Goal: Information Seeking & Learning: Learn about a topic

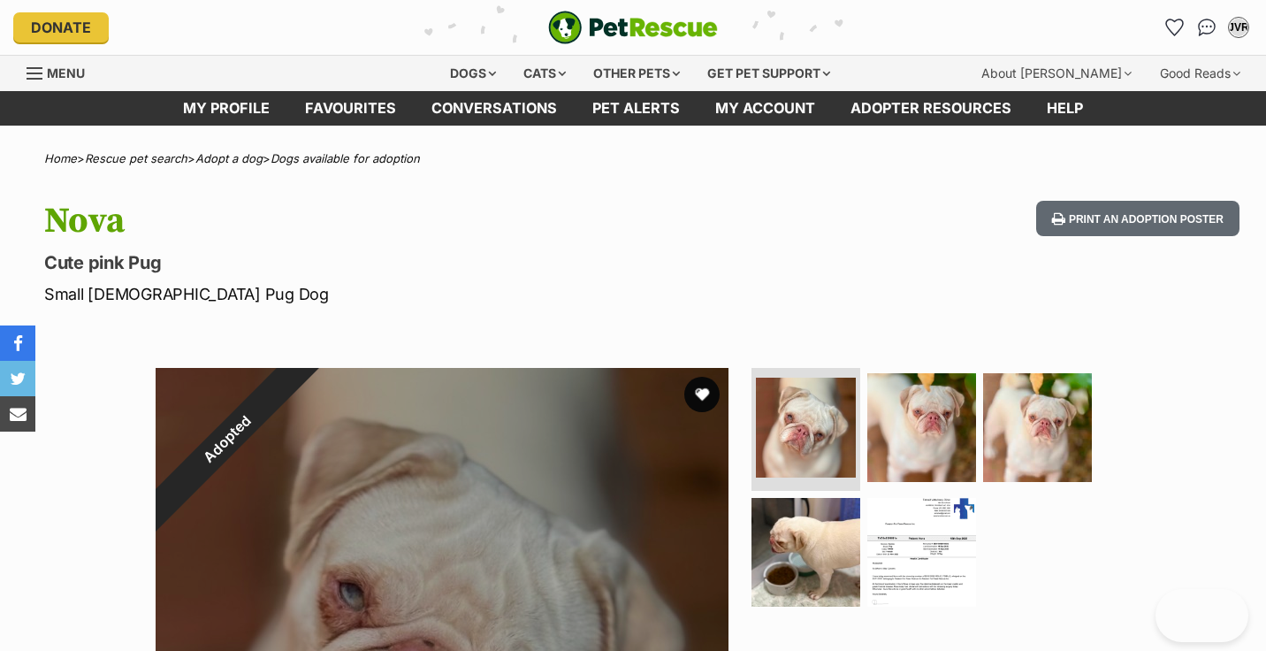
click at [56, 67] on span "Menu" at bounding box center [66, 72] width 38 height 15
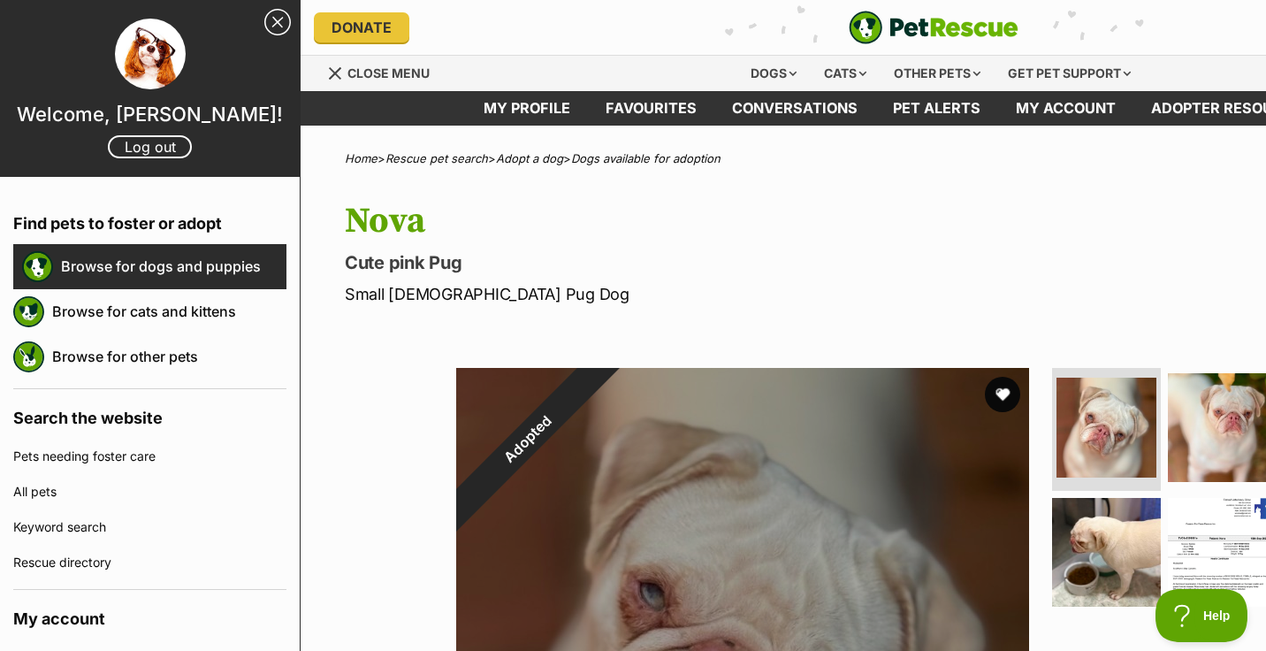
click at [95, 263] on link "Browse for dogs and puppies" at bounding box center [173, 266] width 225 height 37
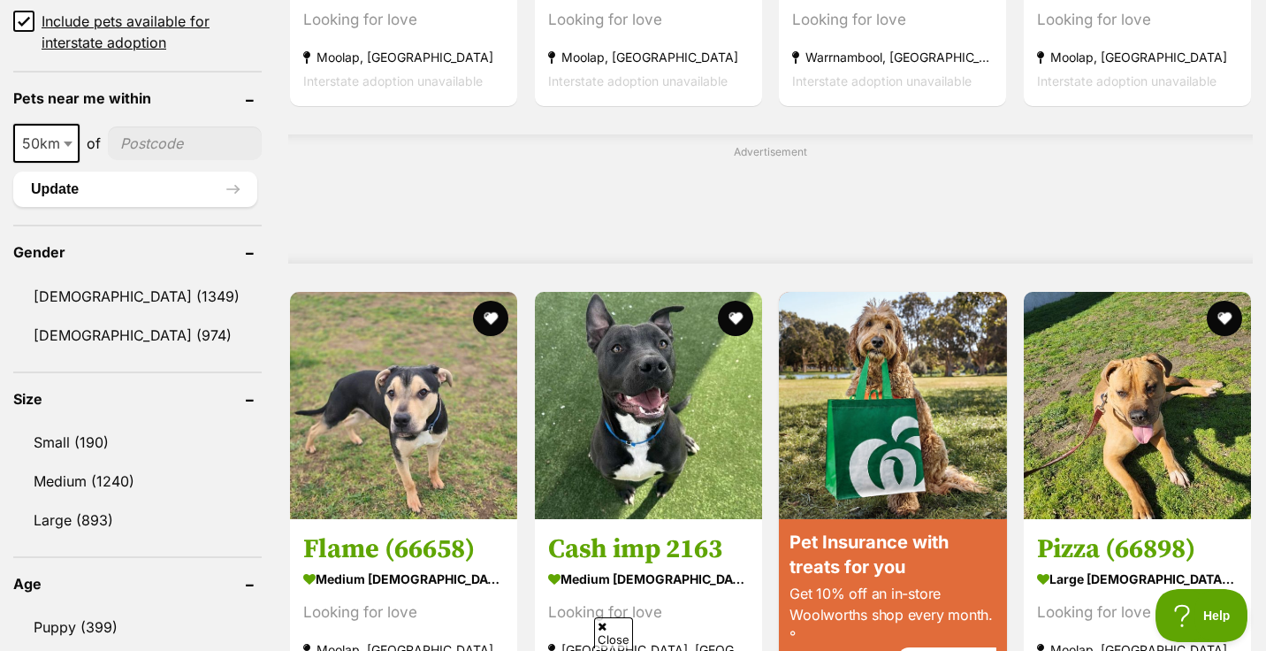
scroll to position [1306, 0]
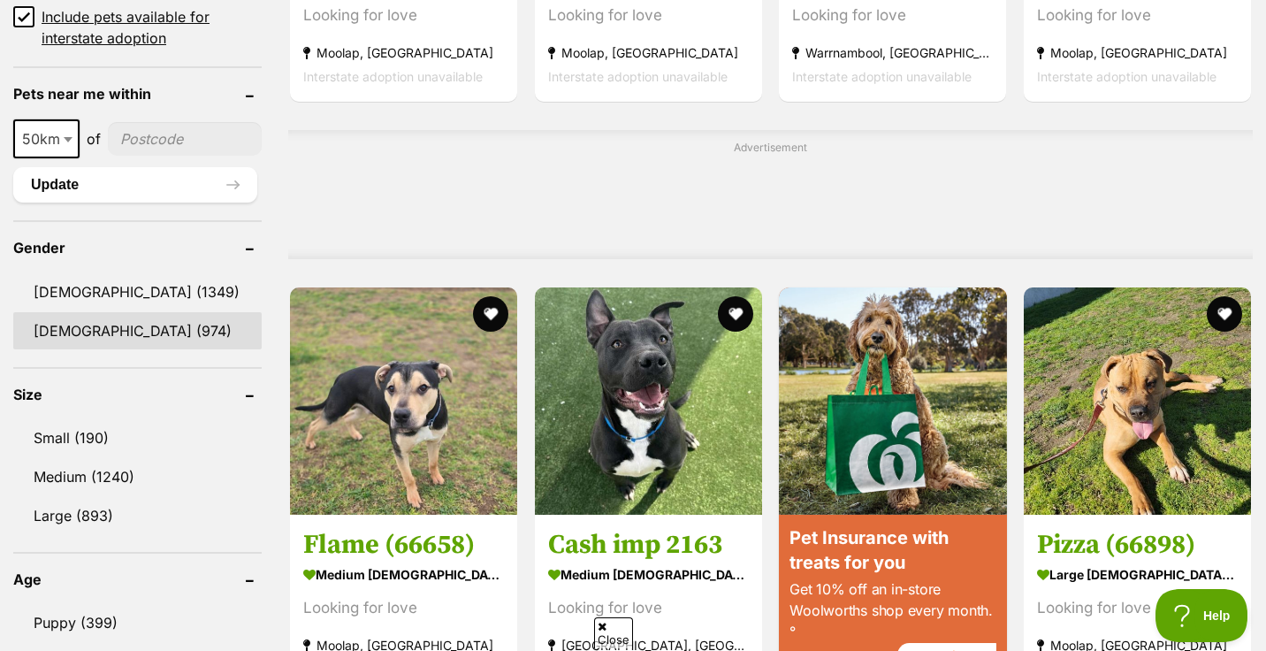
click at [69, 330] on link "[DEMOGRAPHIC_DATA] (974)" at bounding box center [137, 330] width 248 height 37
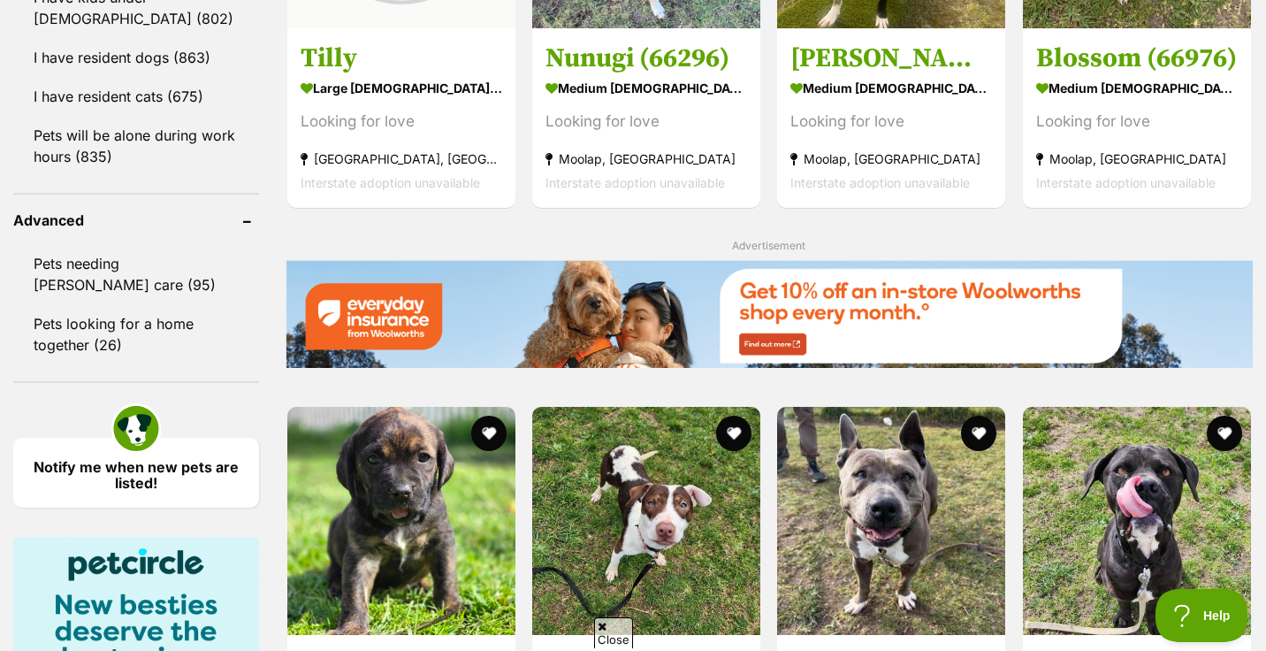
scroll to position [2119, 0]
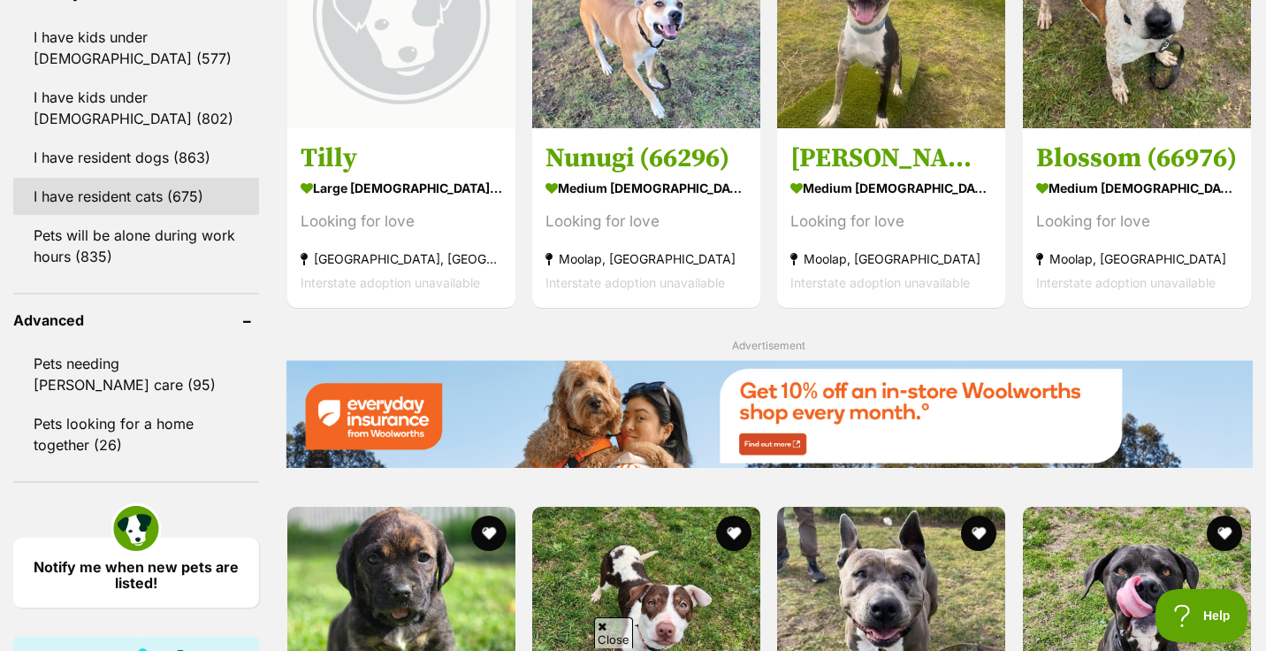
click at [109, 178] on link "I have resident cats (675)" at bounding box center [136, 196] width 246 height 37
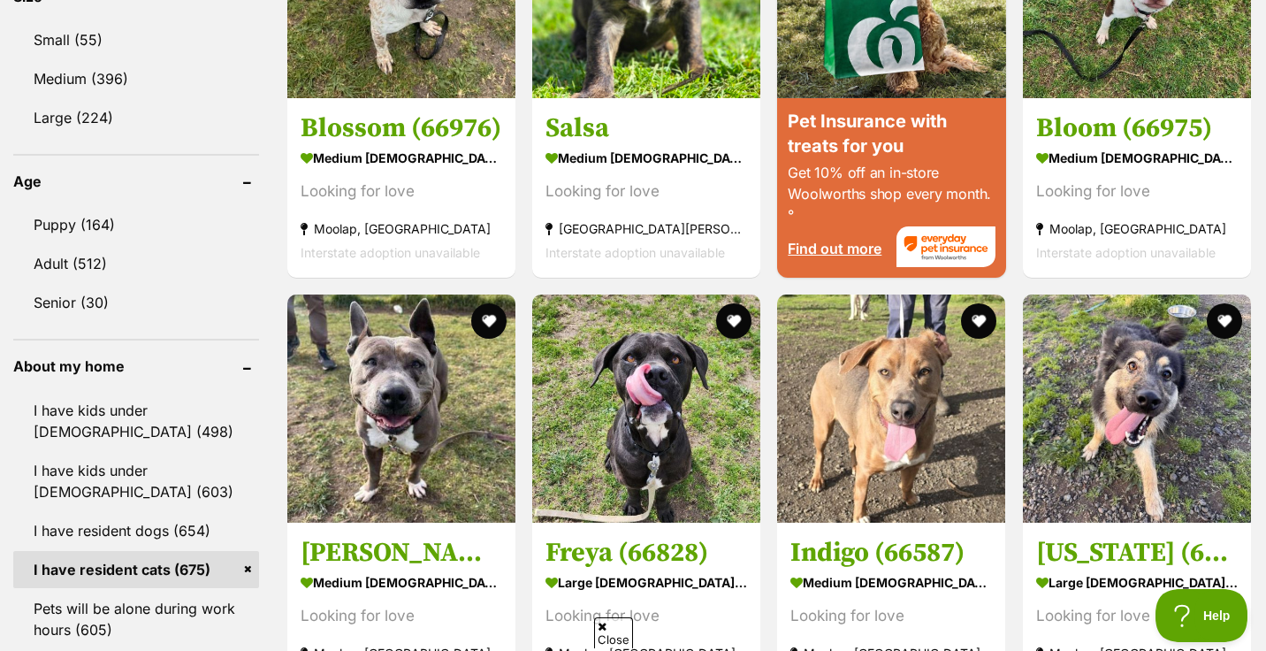
scroll to position [1770, 0]
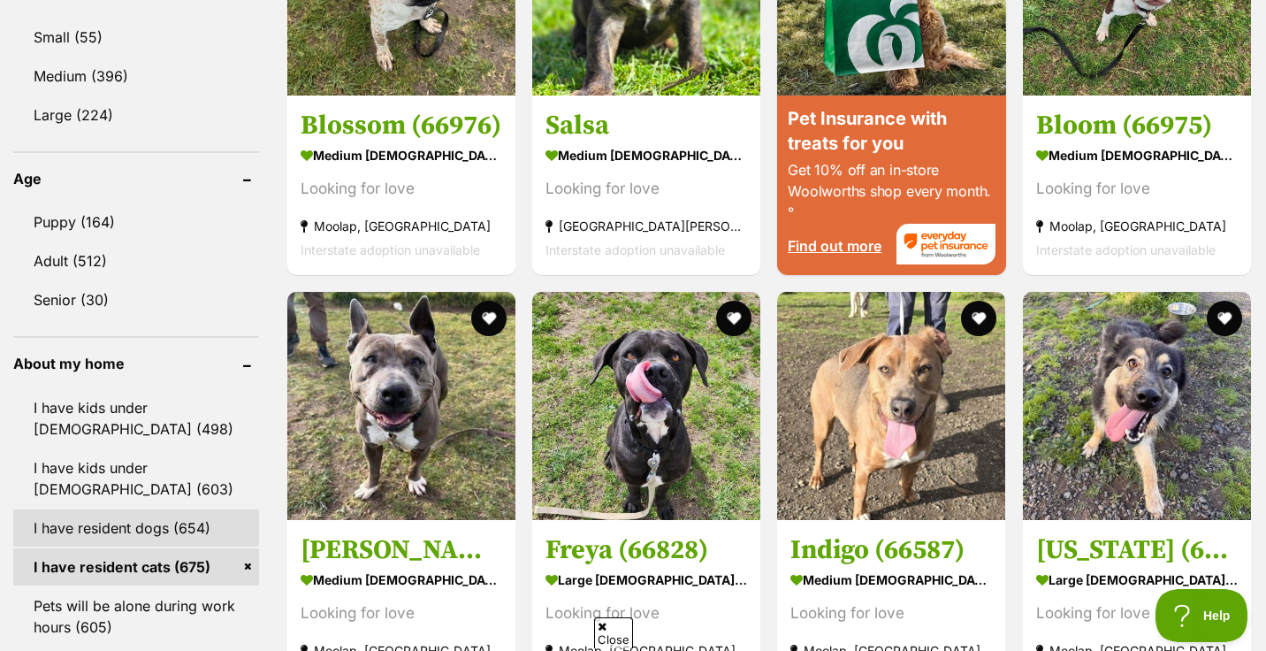
click at [88, 509] on link "I have resident dogs (654)" at bounding box center [136, 527] width 246 height 37
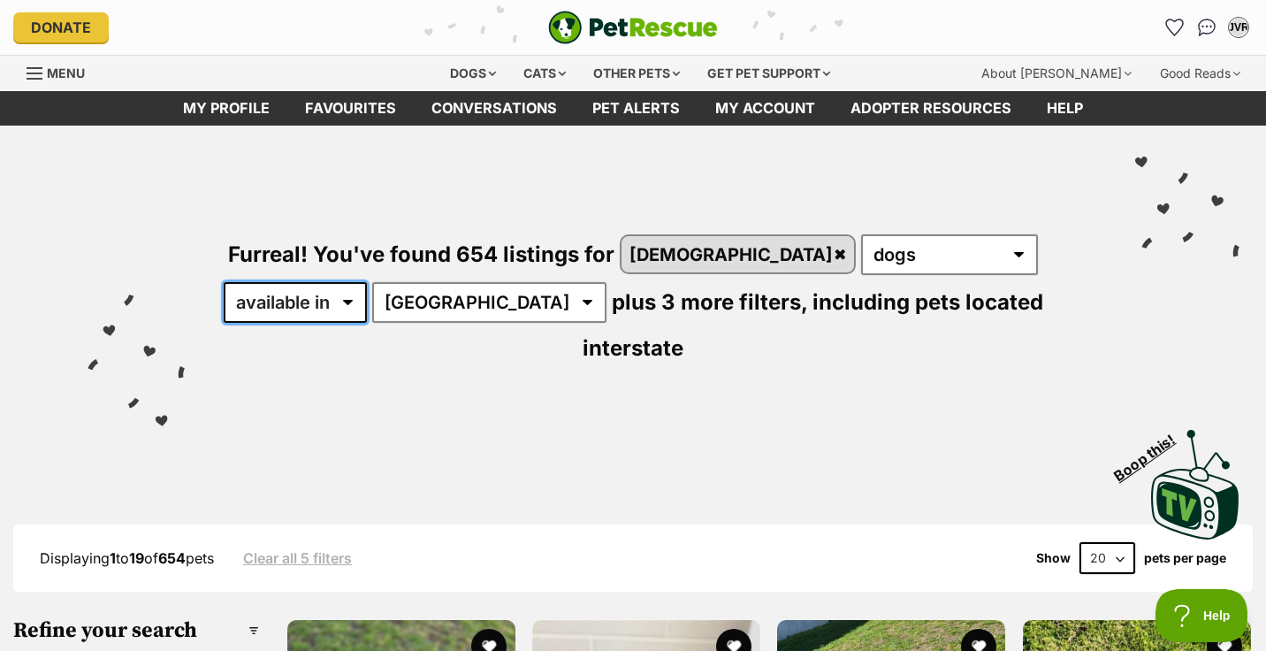
click at [367, 282] on select "available in located in" at bounding box center [295, 302] width 143 height 41
select select "disabled"
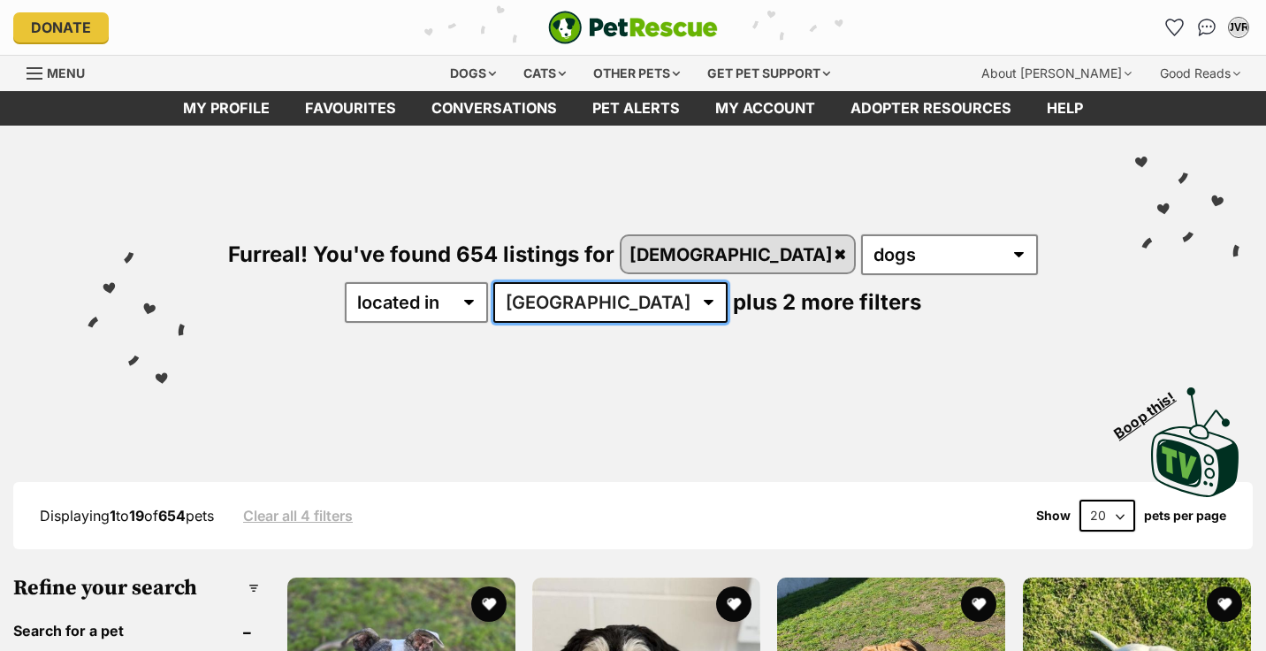
click at [563, 304] on select "Australia ACT NSW QLD SA TAS VIC WA" at bounding box center [610, 302] width 234 height 41
select select "VIC"
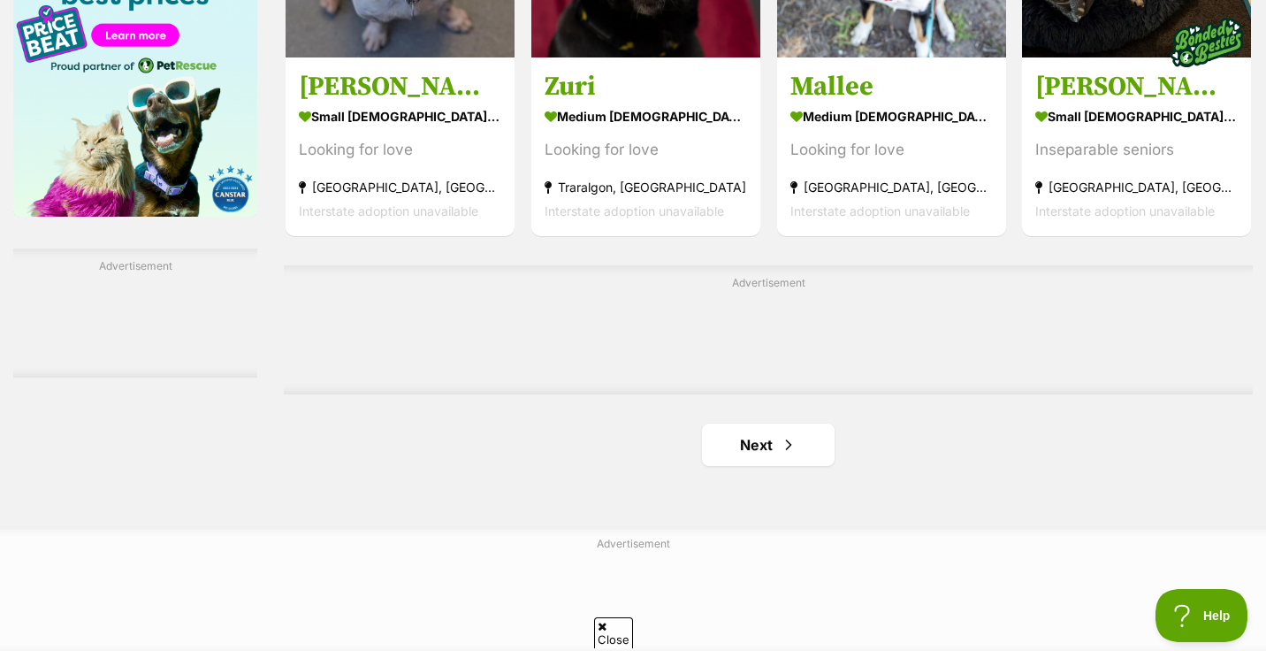
scroll to position [2807, 0]
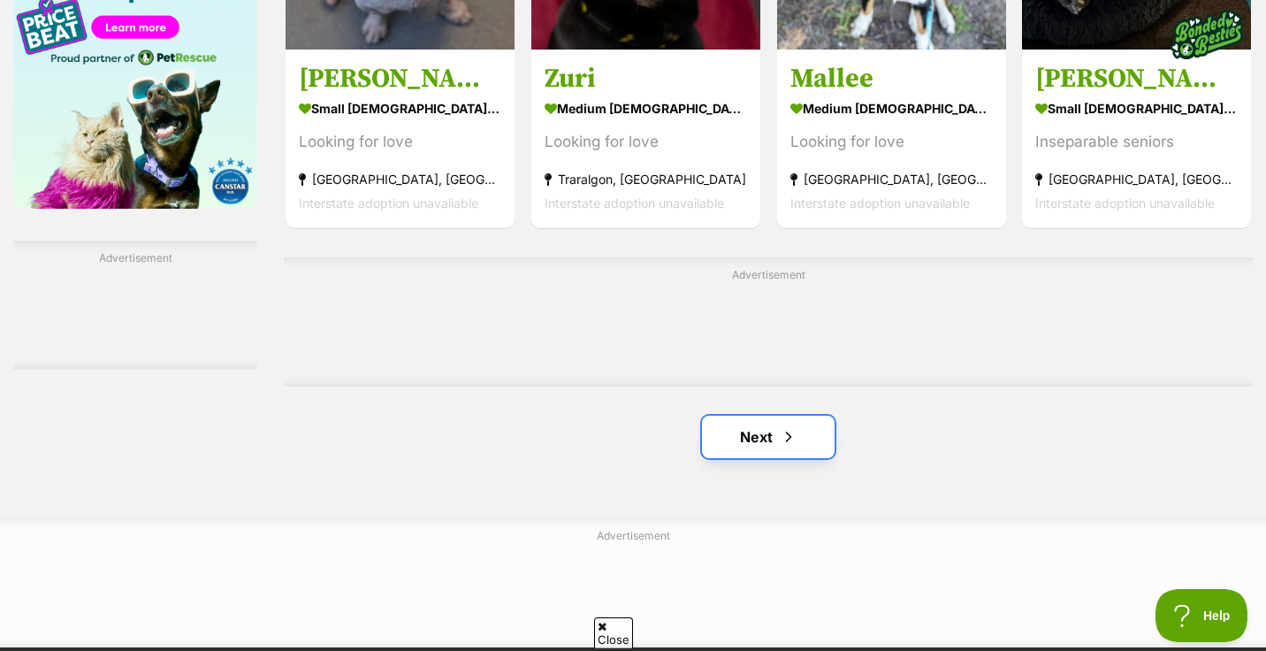
click at [752, 441] on link "Next" at bounding box center [768, 437] width 133 height 42
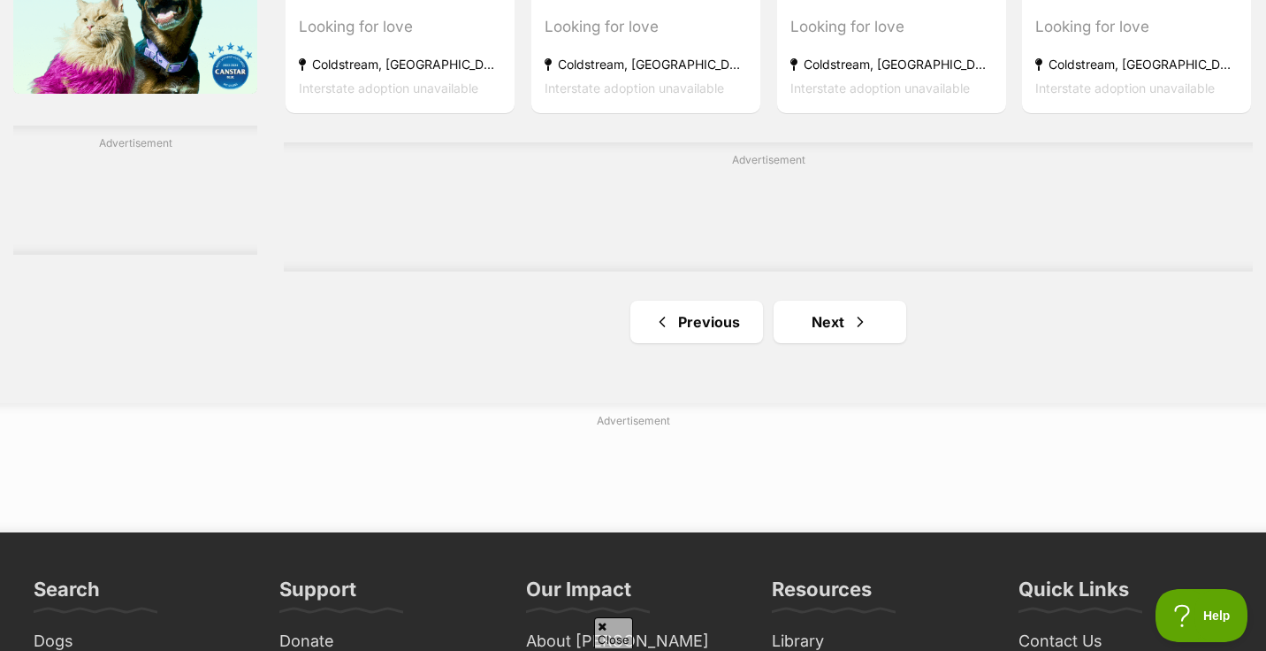
scroll to position [2936, 0]
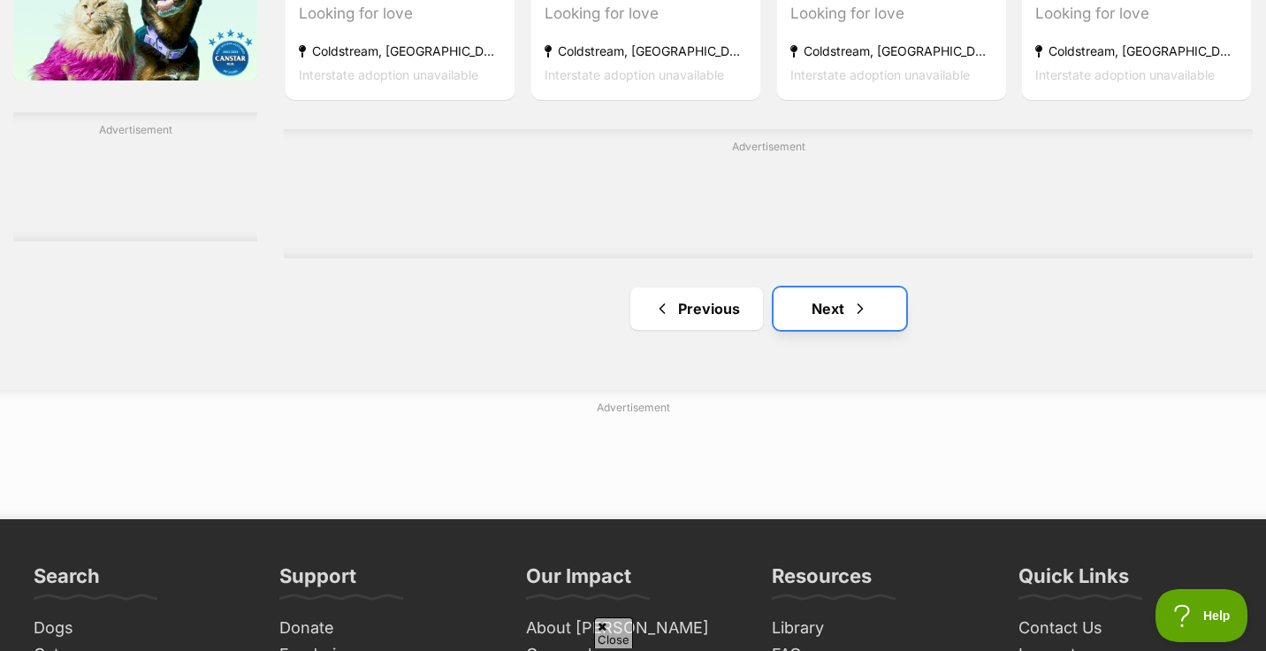
click at [821, 311] on link "Next" at bounding box center [840, 308] width 133 height 42
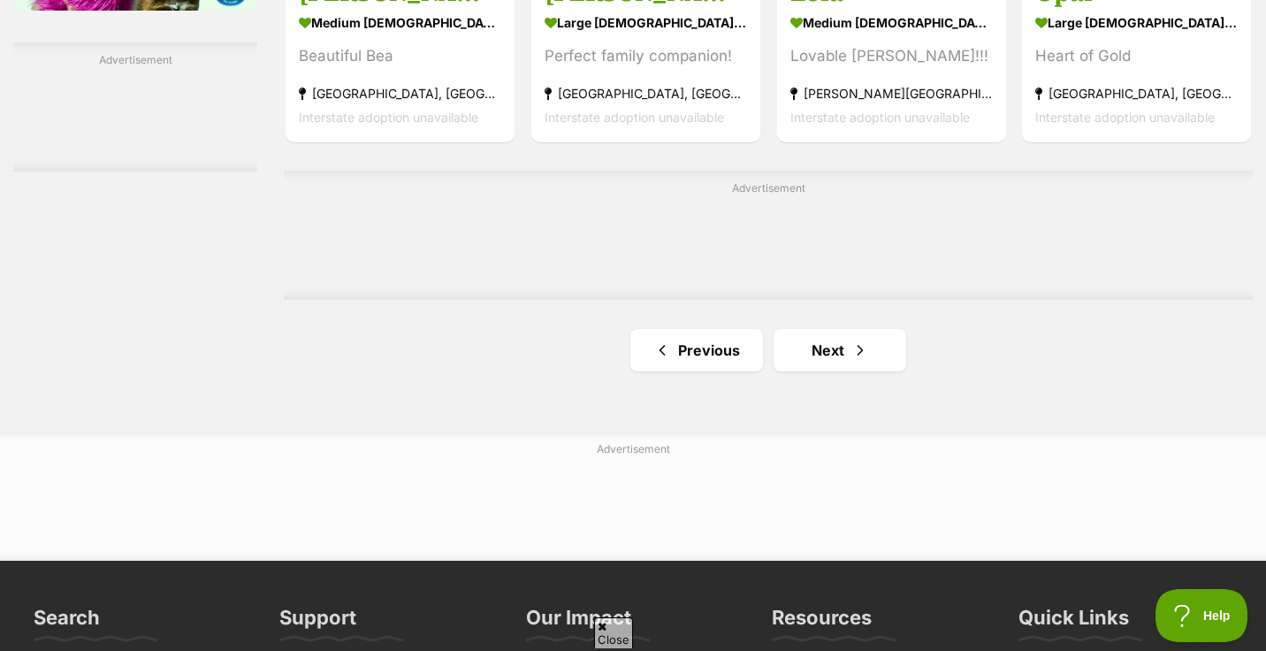
scroll to position [3006, 0]
click at [815, 354] on link "Next" at bounding box center [840, 349] width 133 height 42
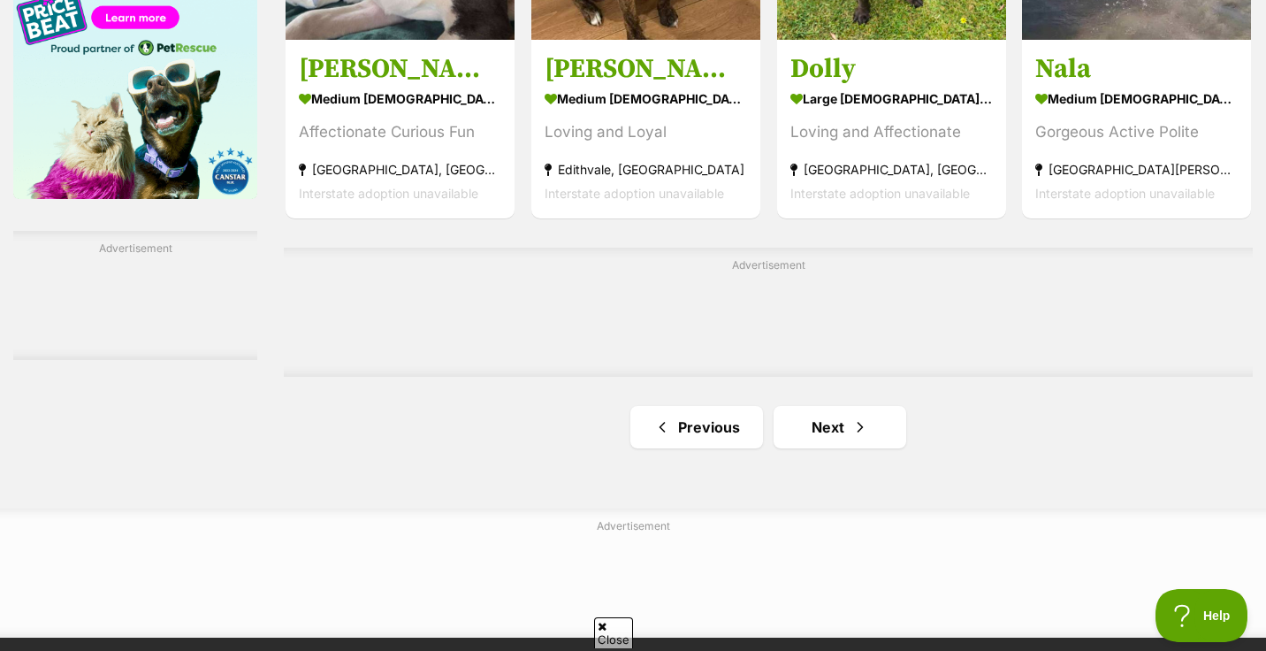
scroll to position [2831, 0]
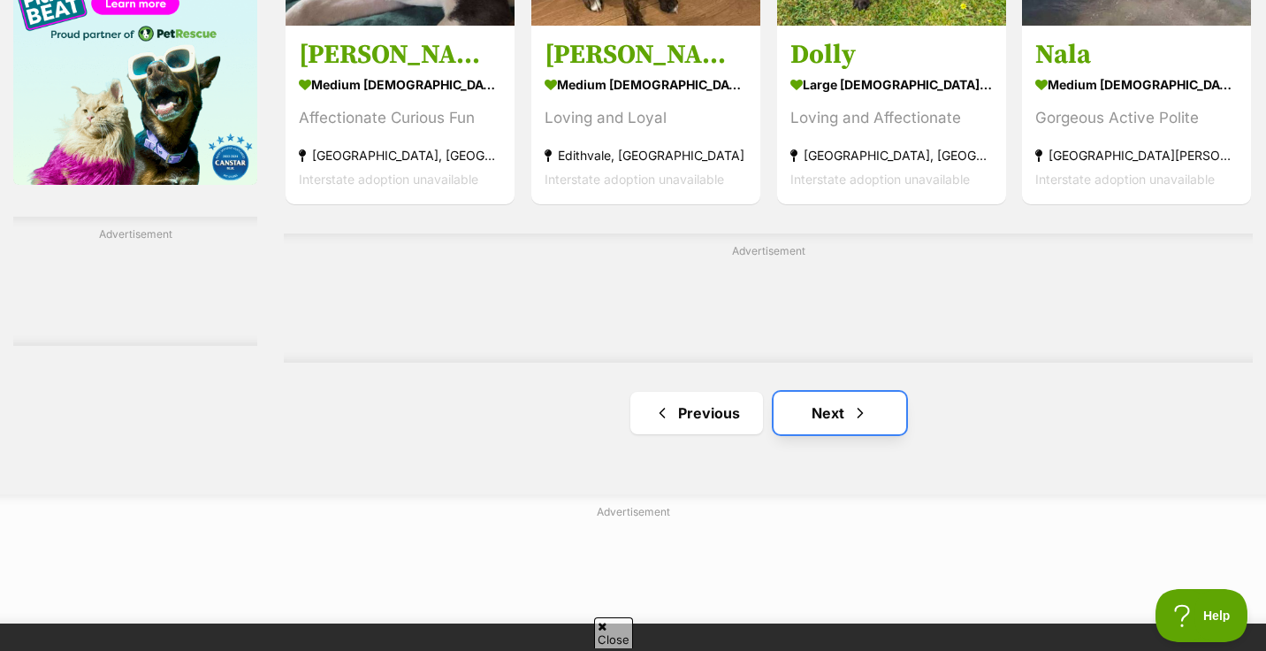
click at [827, 423] on link "Next" at bounding box center [840, 413] width 133 height 42
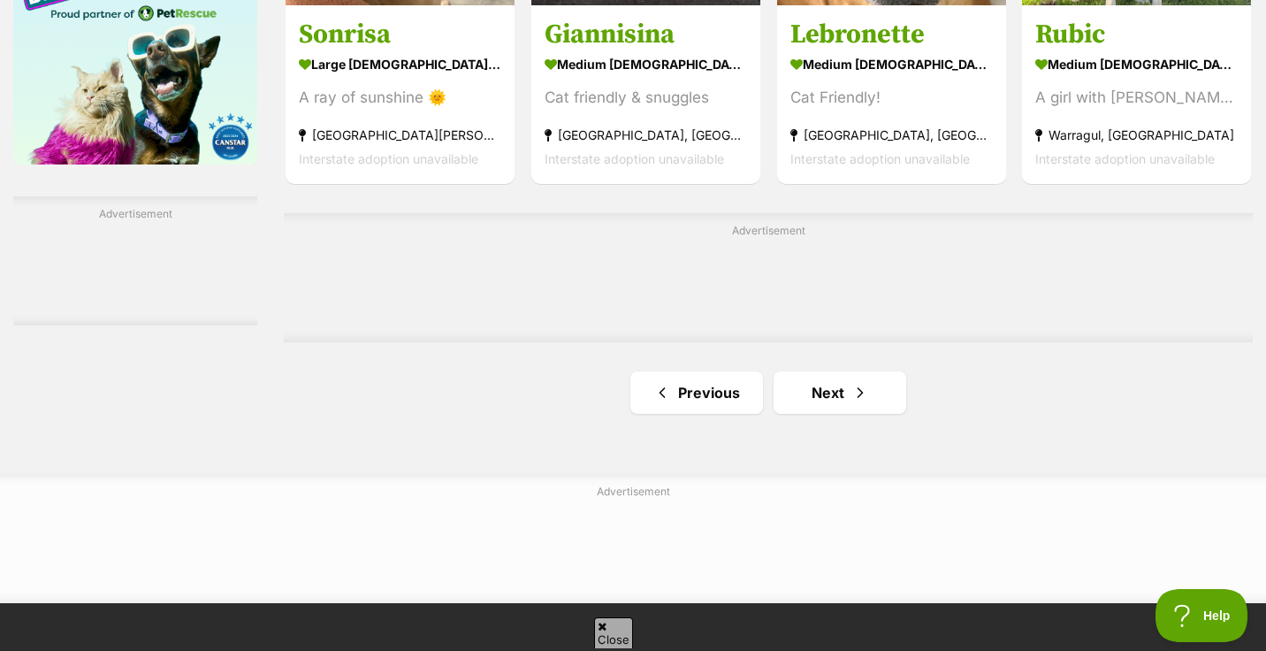
scroll to position [2852, 0]
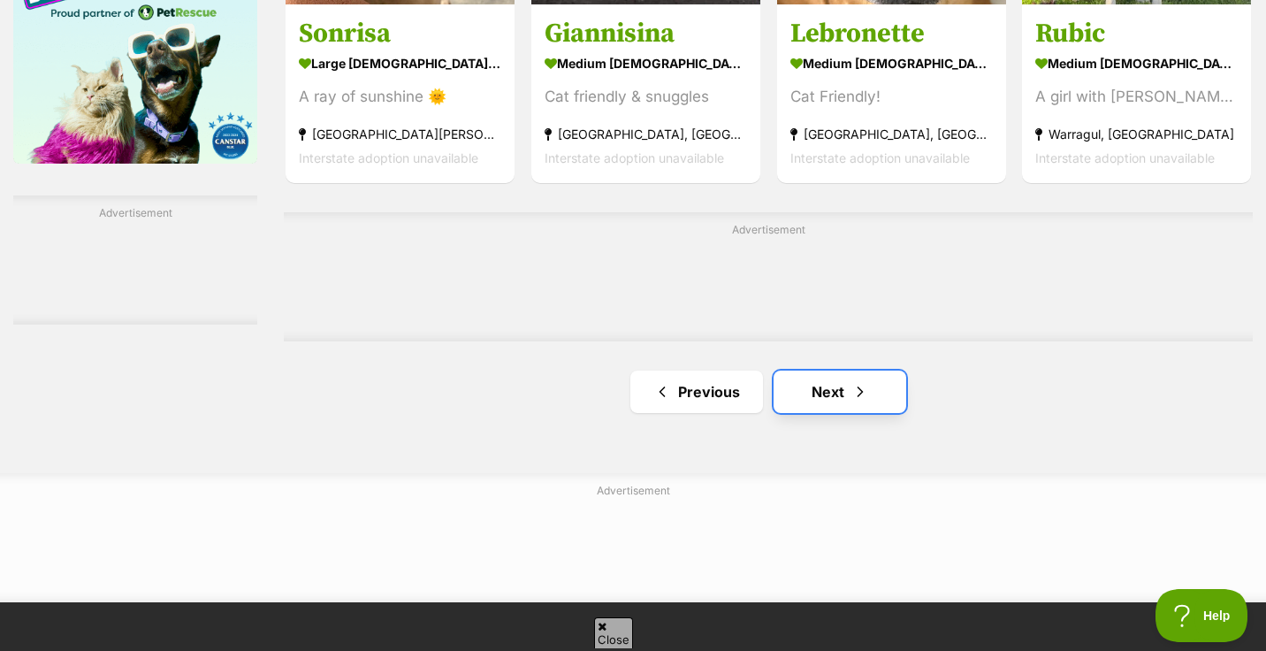
click at [828, 394] on link "Next" at bounding box center [840, 391] width 133 height 42
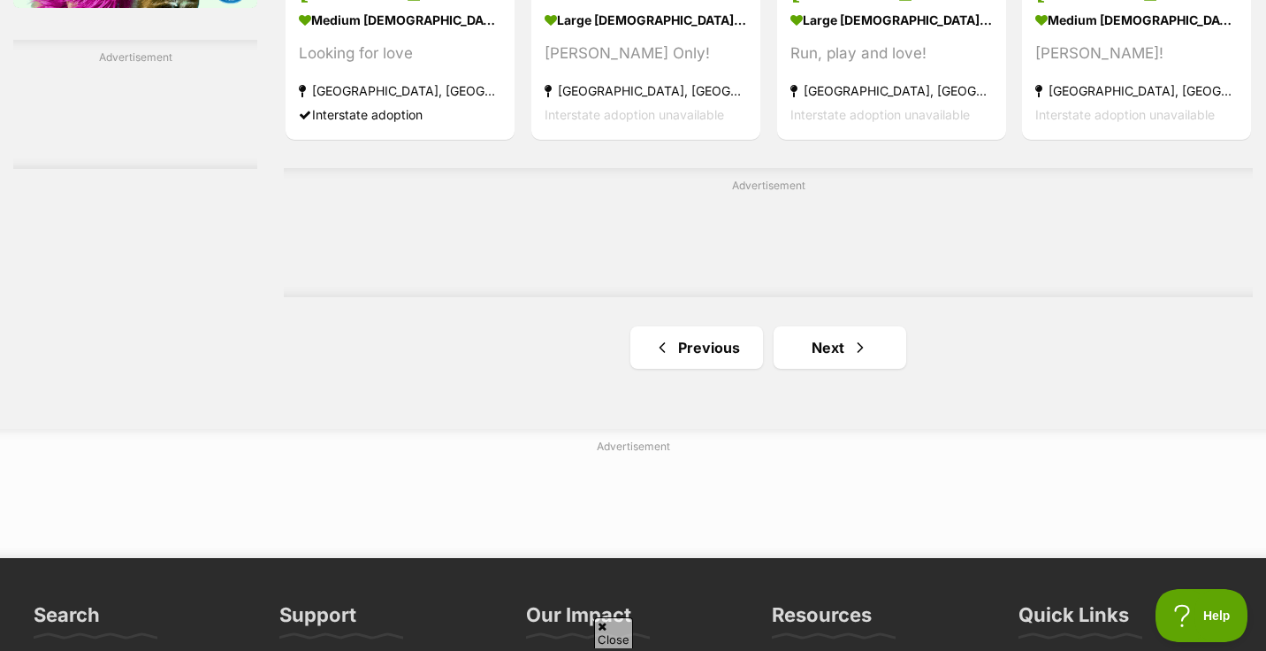
scroll to position [3011, 0]
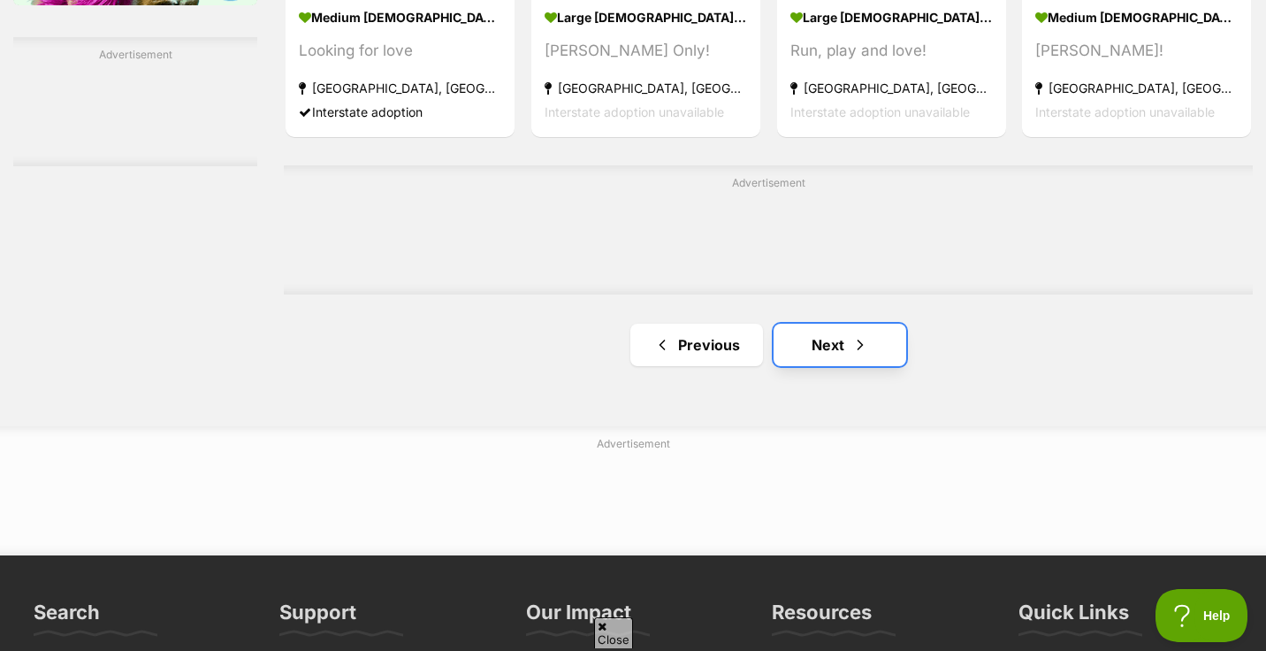
click at [828, 352] on link "Next" at bounding box center [840, 345] width 133 height 42
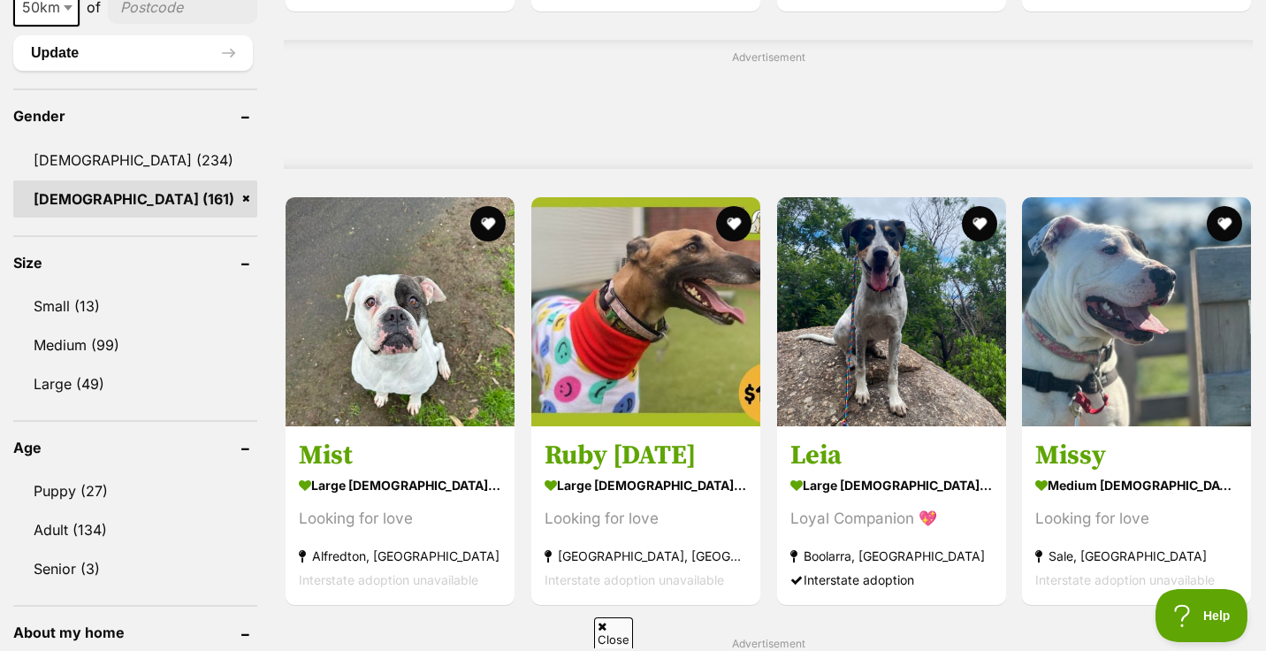
scroll to position [1403, 0]
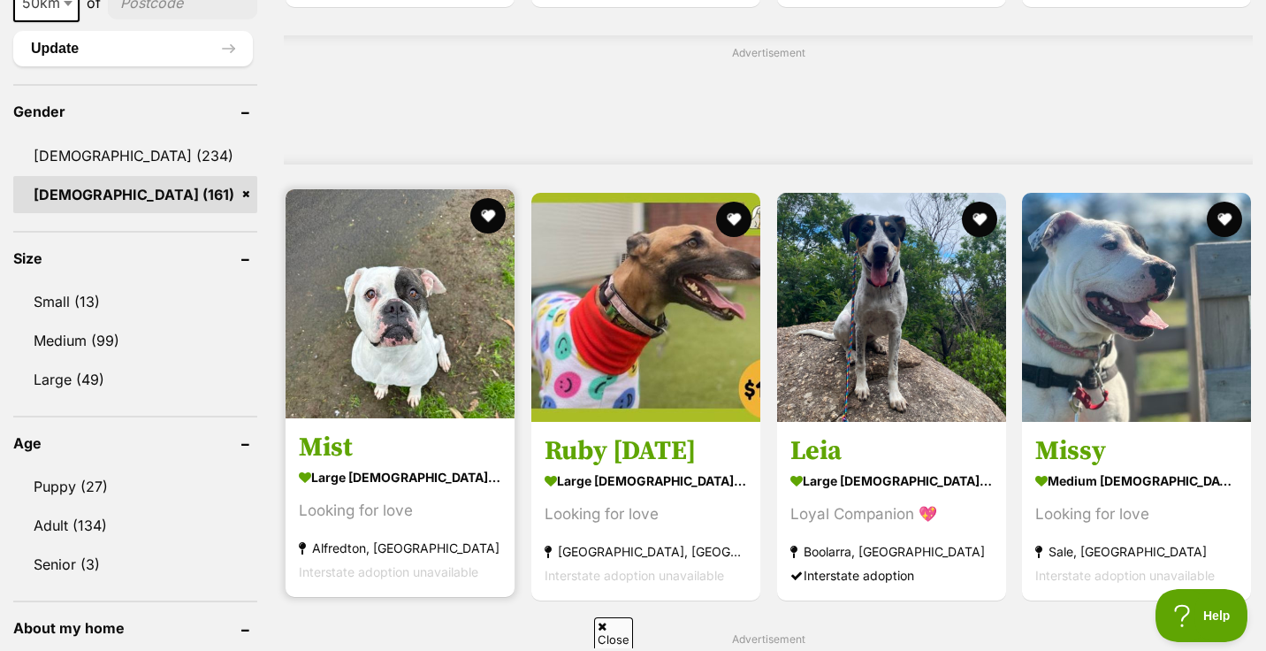
click at [410, 333] on img at bounding box center [400, 303] width 229 height 229
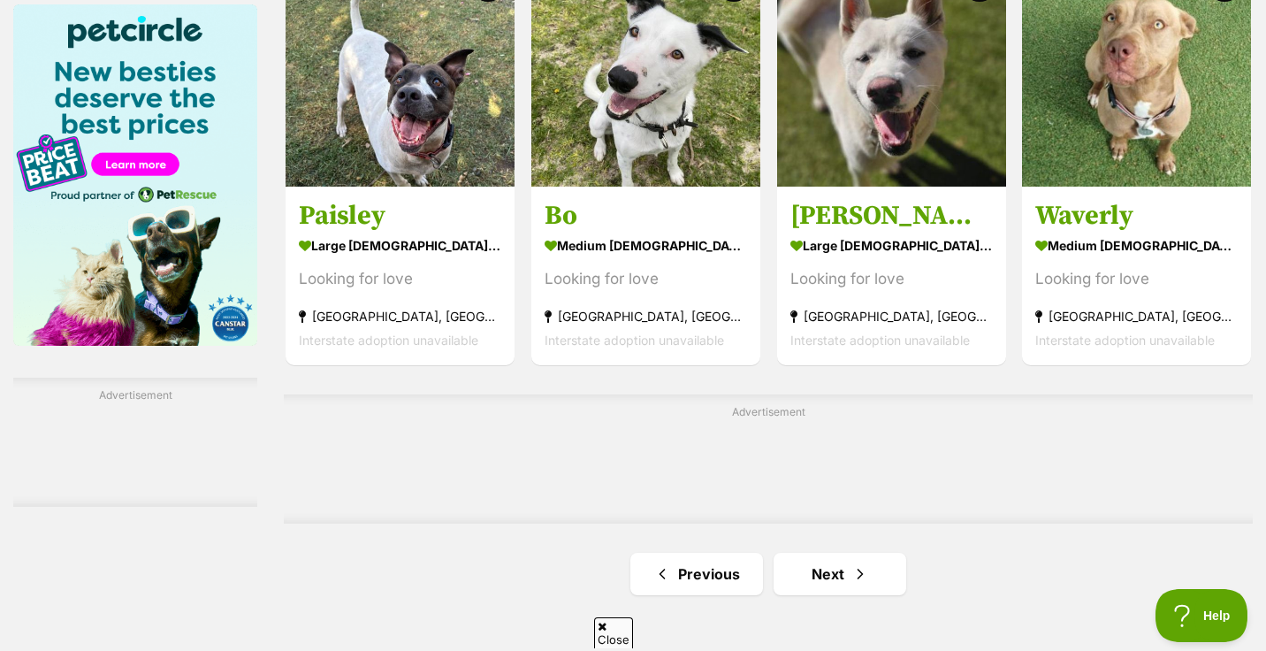
scroll to position [2675, 0]
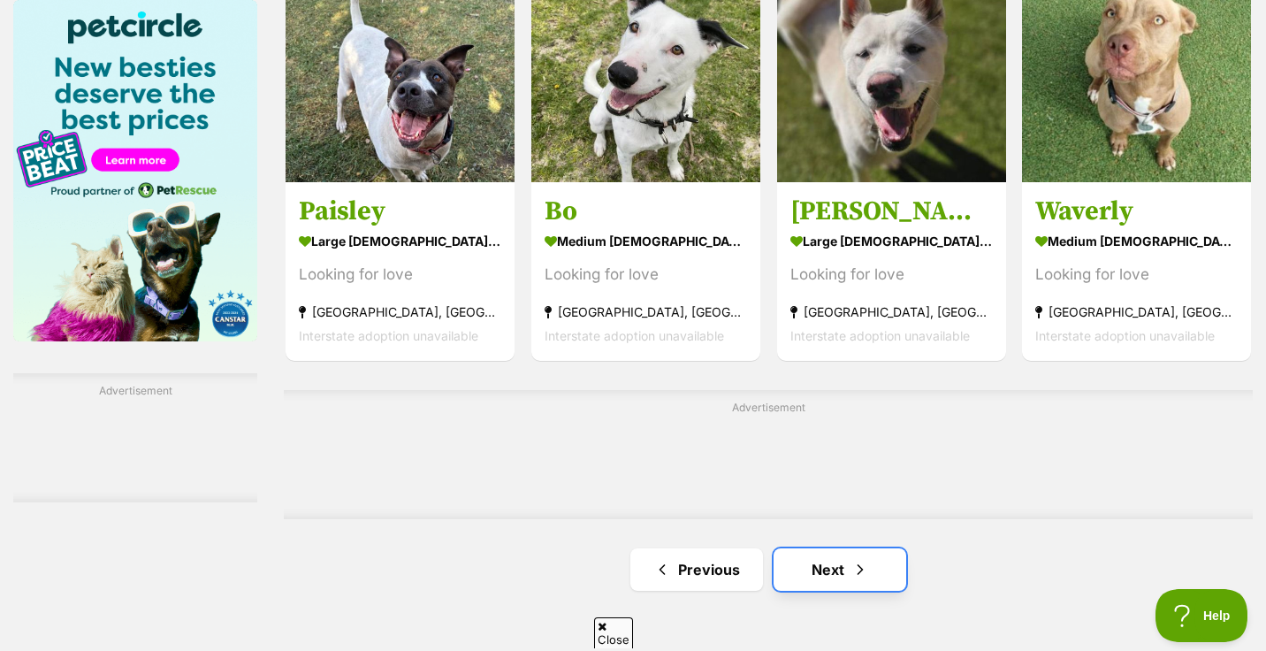
click at [826, 576] on link "Next" at bounding box center [840, 569] width 133 height 42
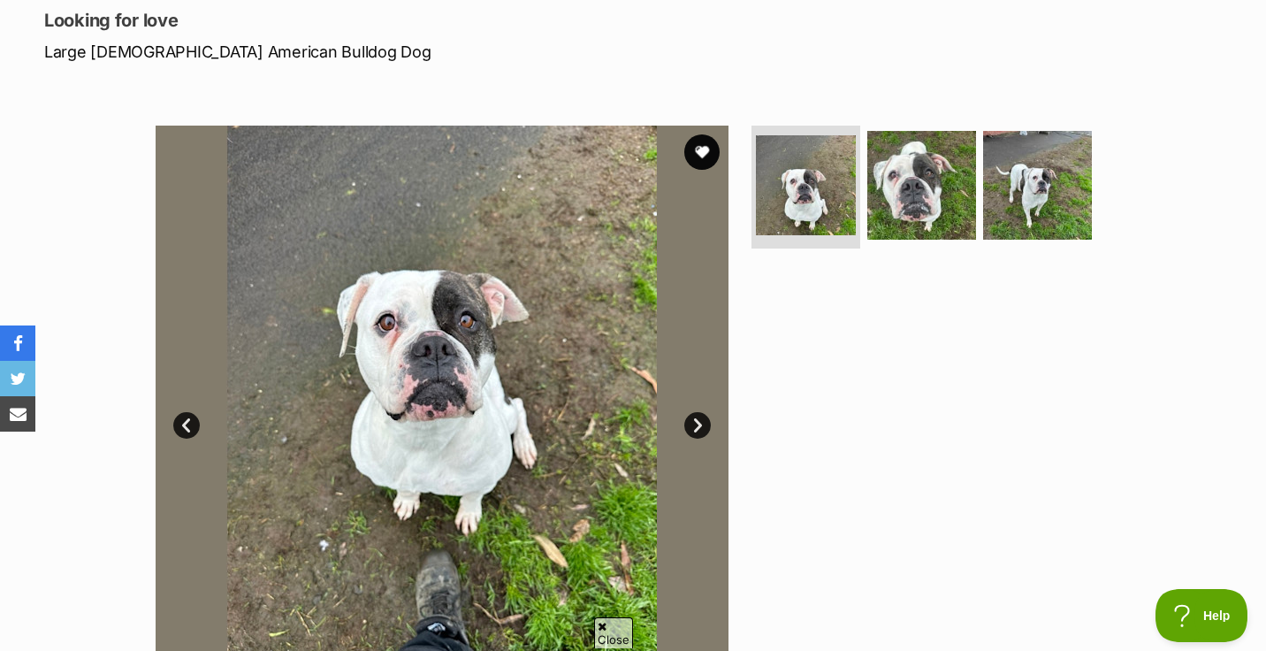
click at [699, 424] on link "Next" at bounding box center [697, 425] width 27 height 27
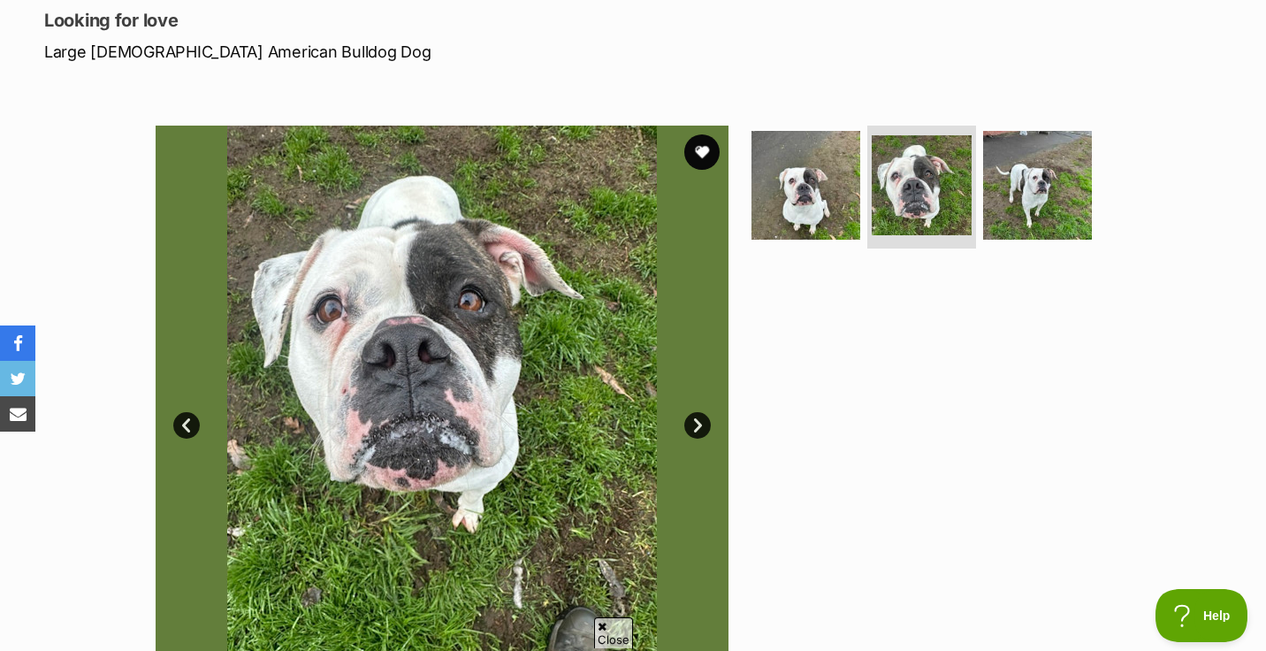
click at [699, 424] on link "Next" at bounding box center [697, 425] width 27 height 27
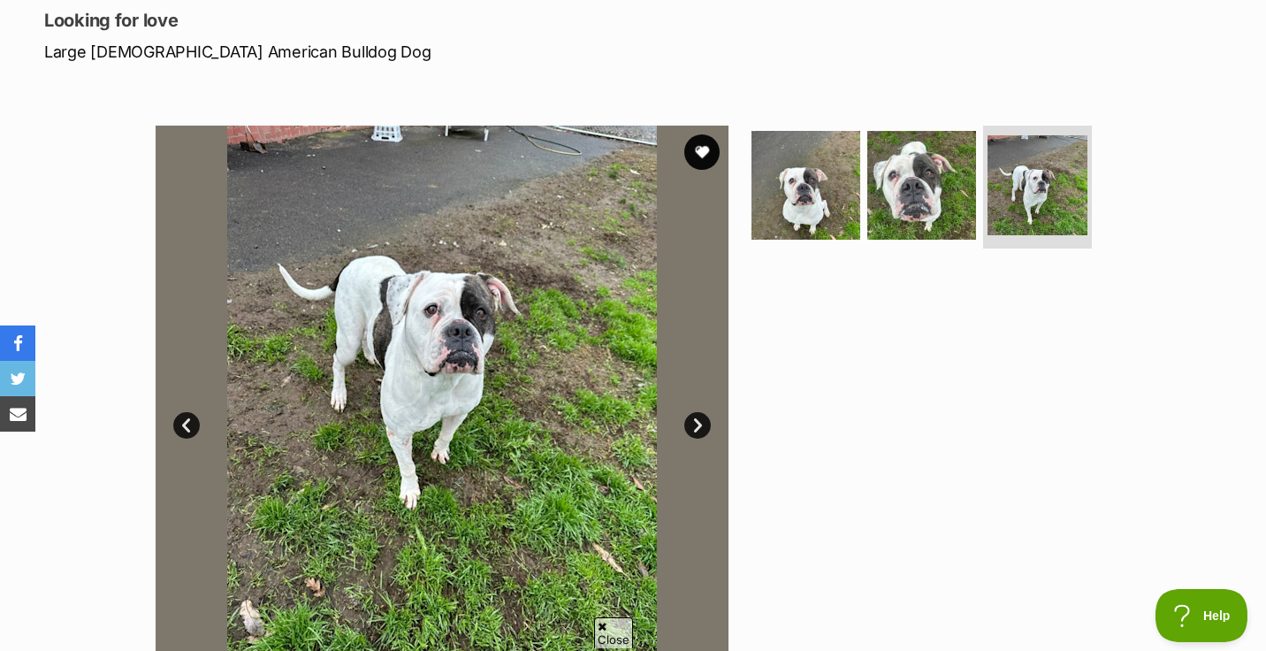
click at [699, 424] on link "Next" at bounding box center [697, 425] width 27 height 27
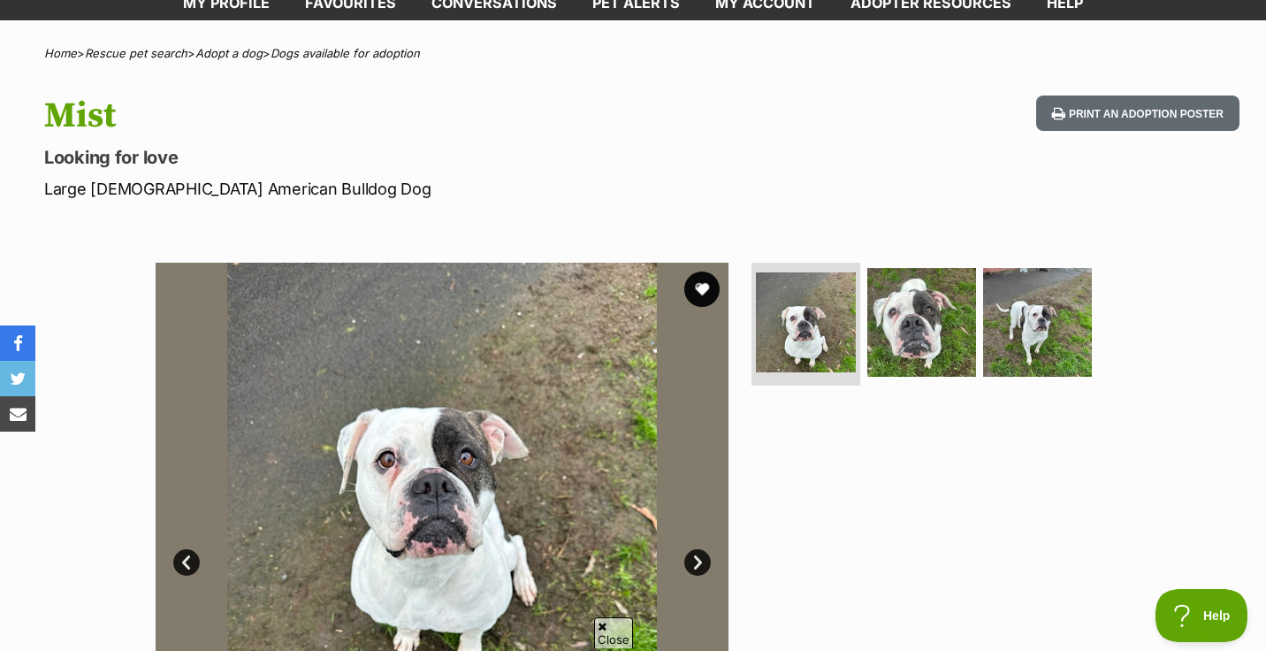
scroll to position [141, 0]
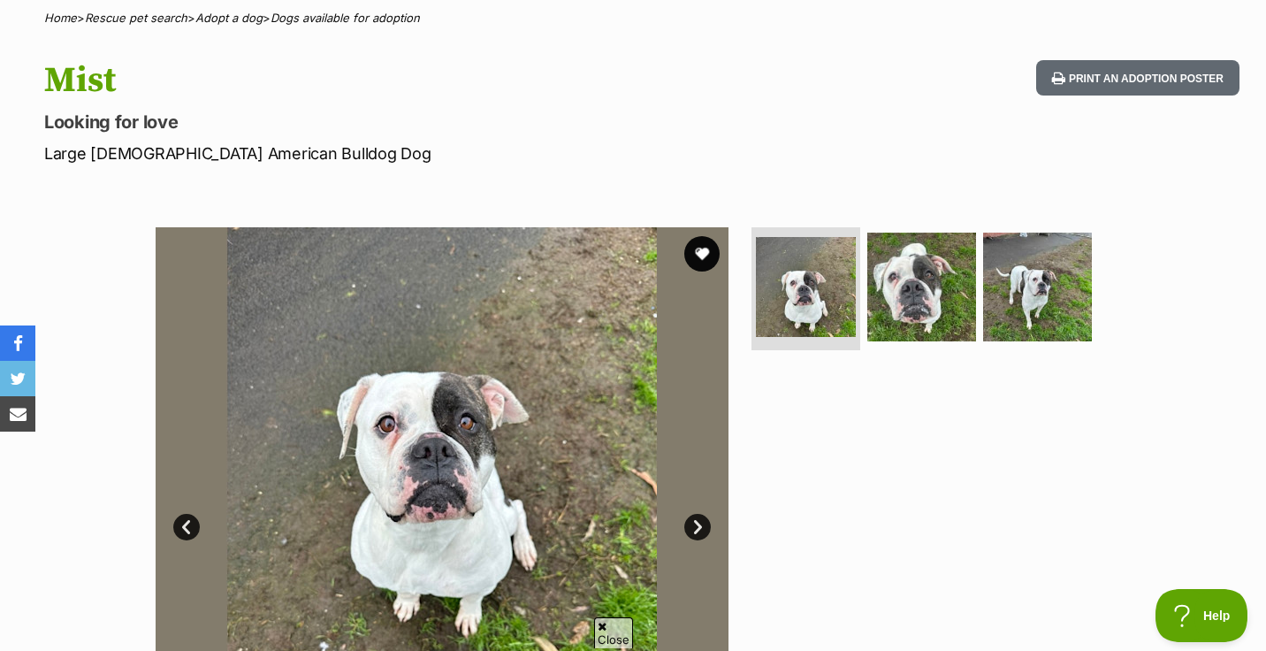
click at [700, 525] on link "Next" at bounding box center [697, 527] width 27 height 27
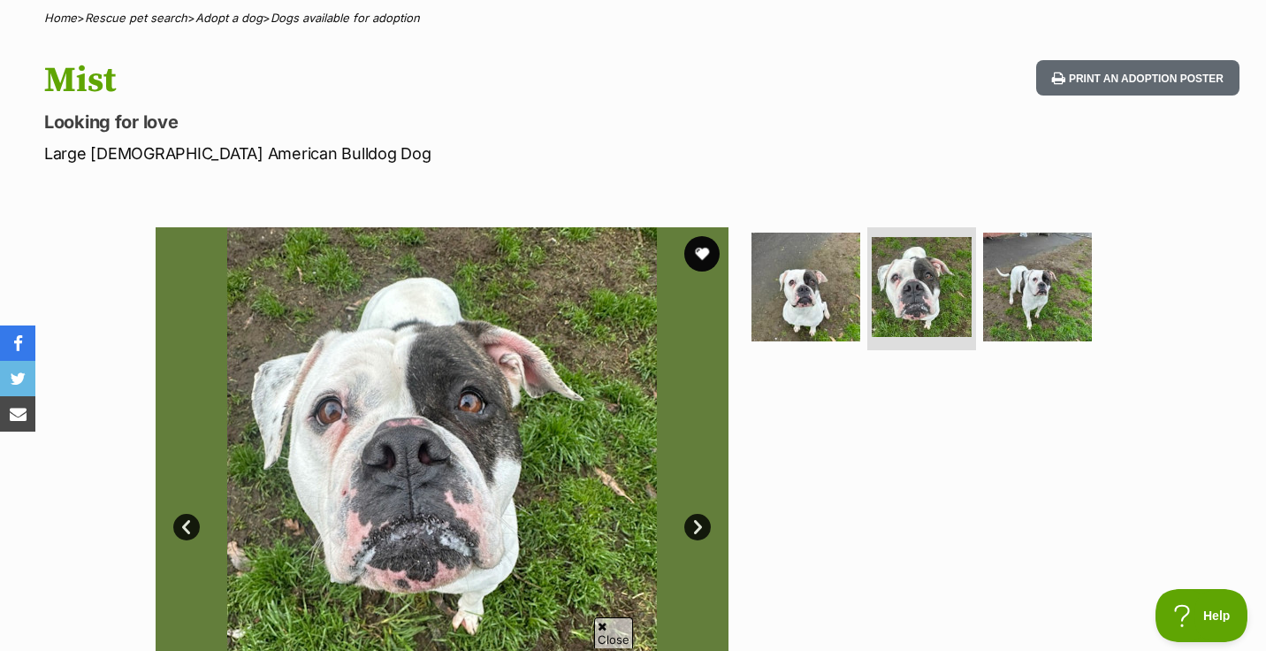
click at [700, 525] on link "Next" at bounding box center [697, 527] width 27 height 27
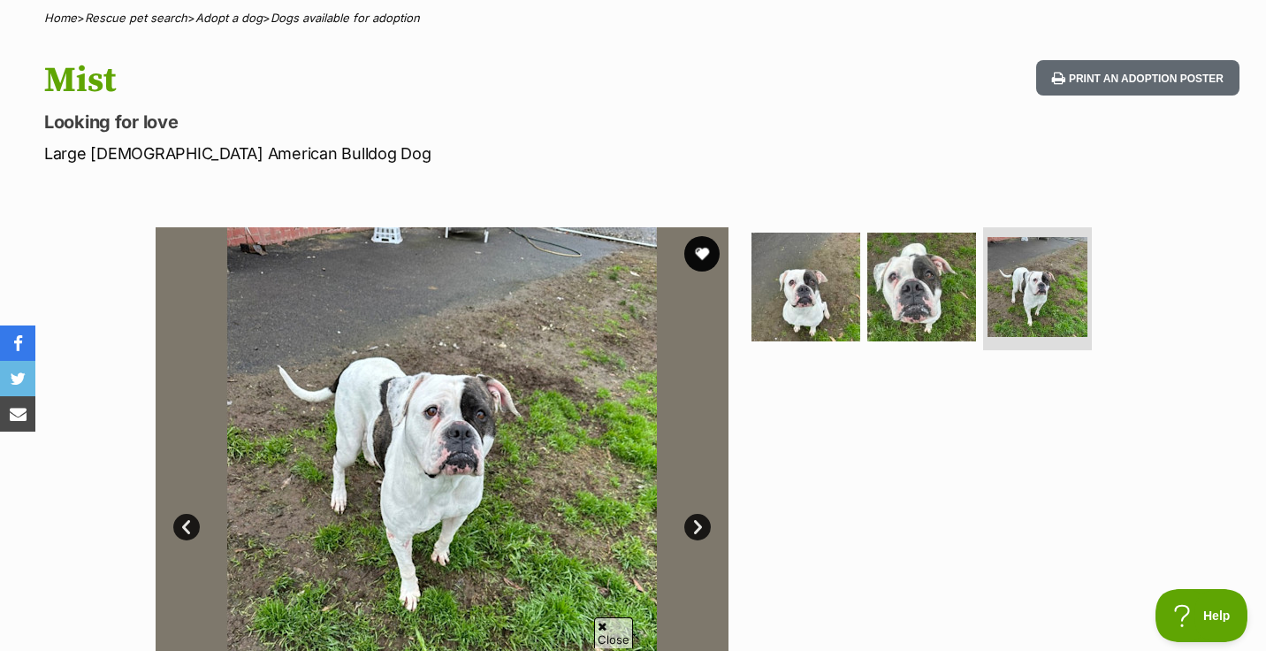
click at [700, 525] on link "Next" at bounding box center [697, 527] width 27 height 27
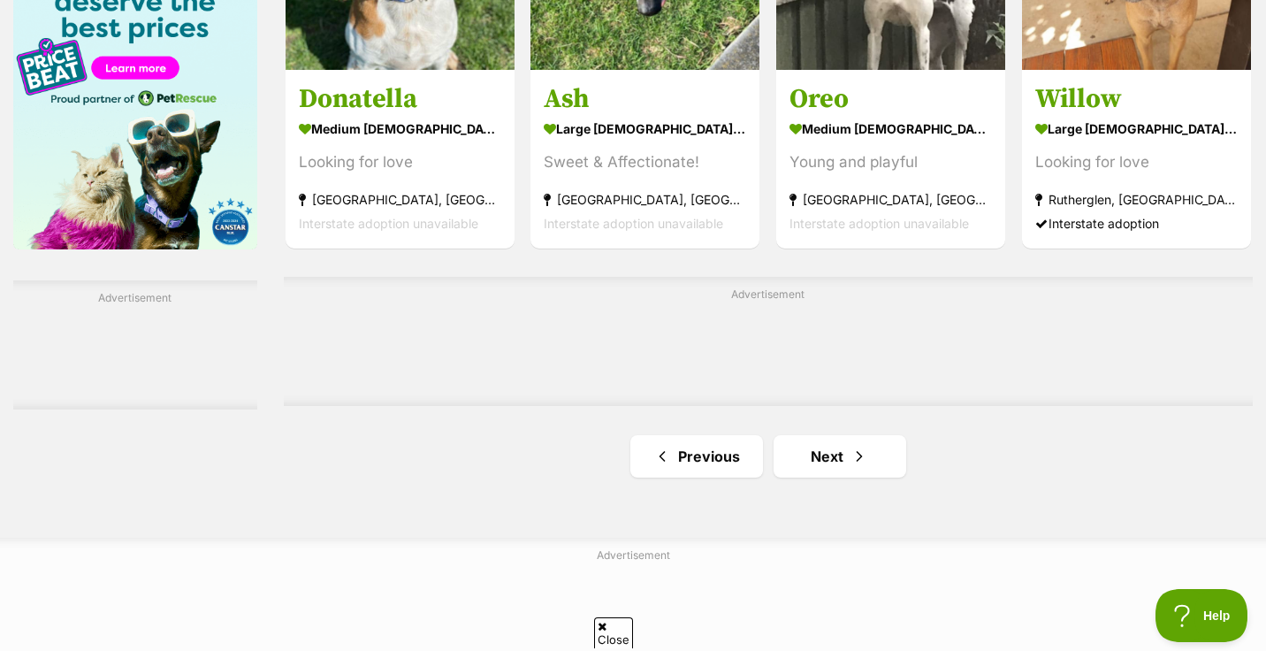
scroll to position [2795, 0]
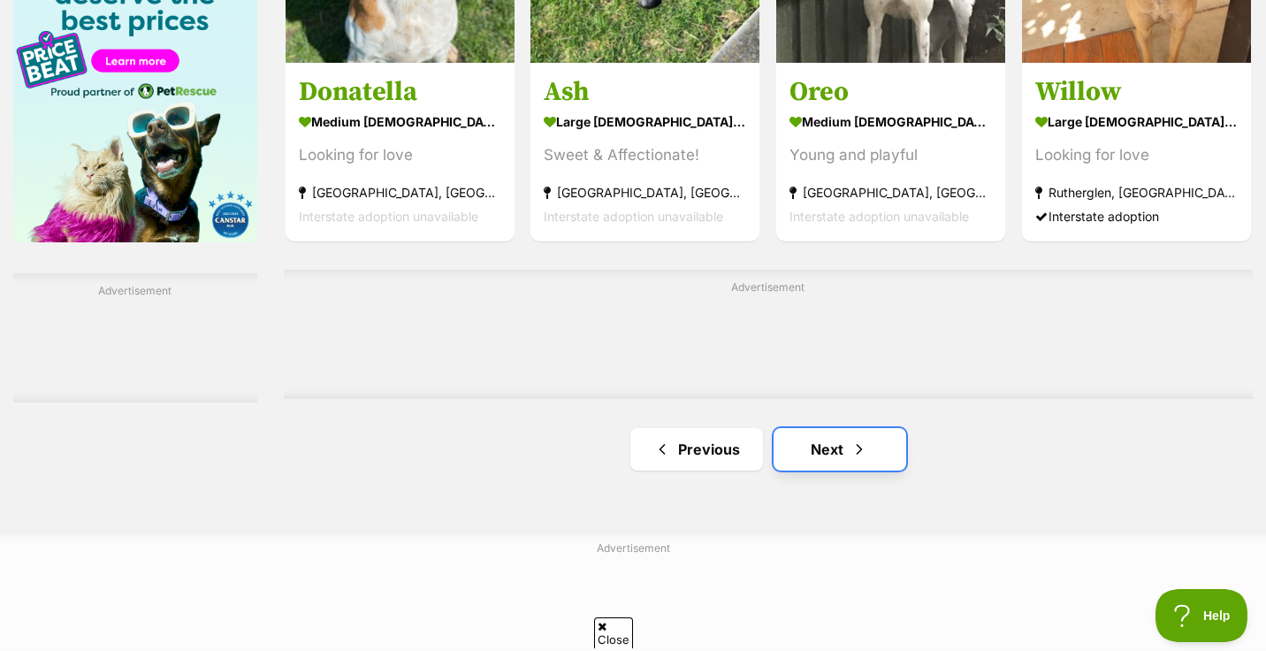
click at [820, 452] on link "Next" at bounding box center [840, 449] width 133 height 42
